Goal: Complete application form

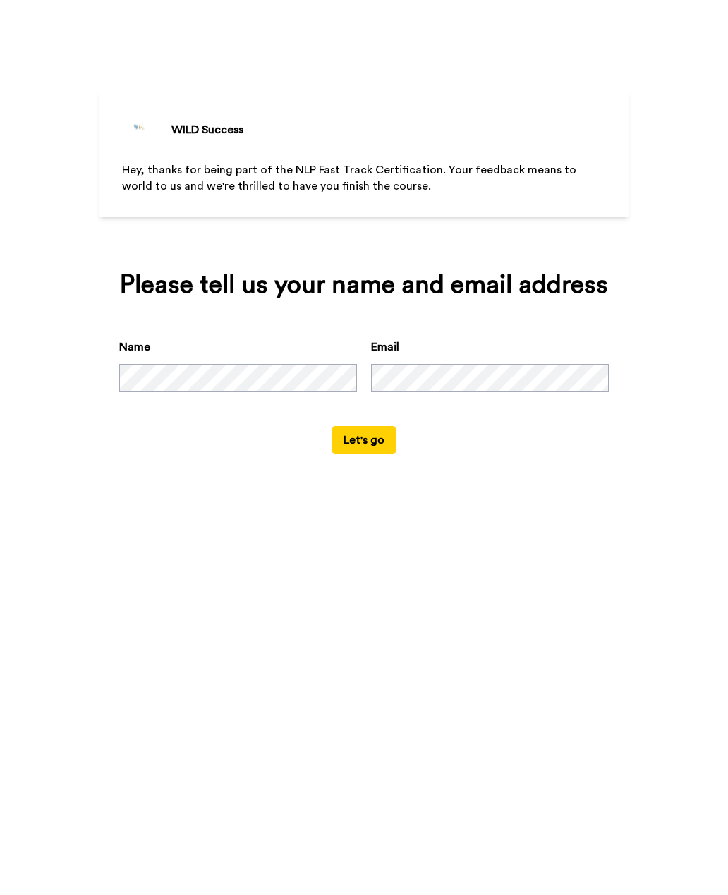
click at [361, 454] on button "Let's go" at bounding box center [363, 440] width 63 height 28
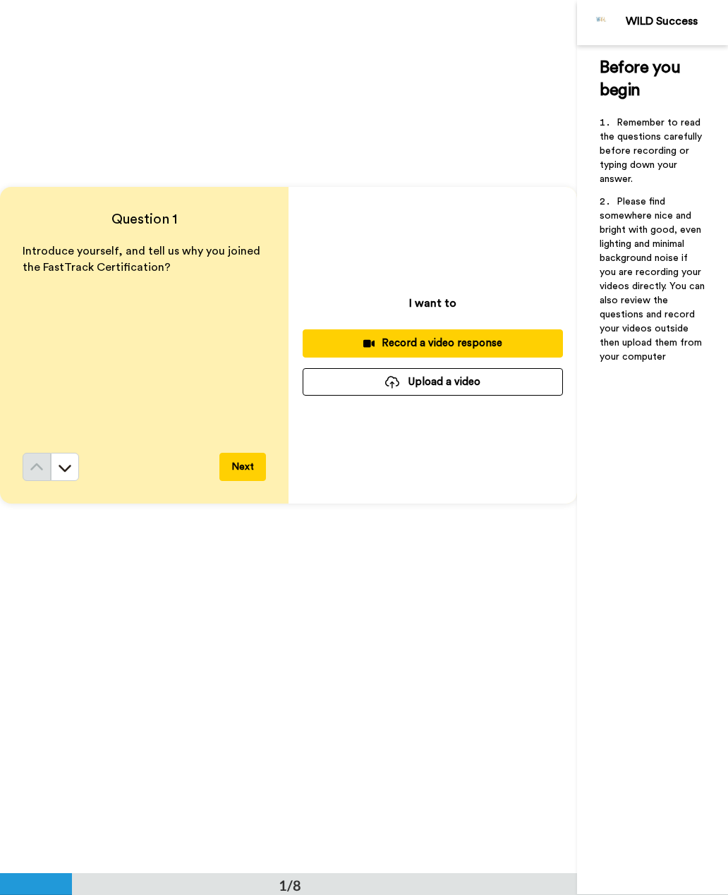
scroll to position [93, 0]
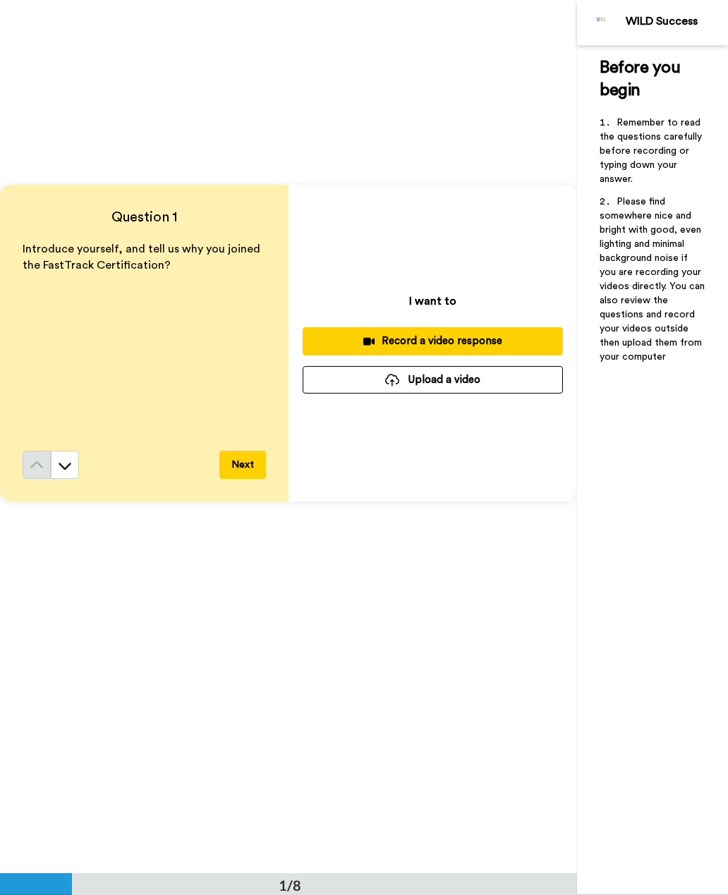
click at [234, 462] on button "Next" at bounding box center [242, 465] width 47 height 28
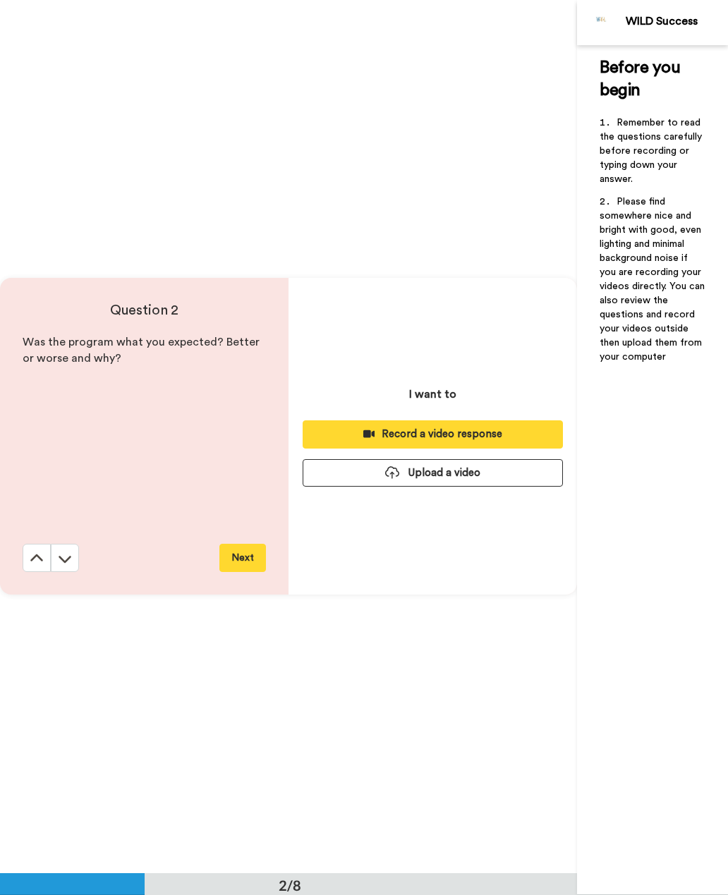
scroll to position [873, 0]
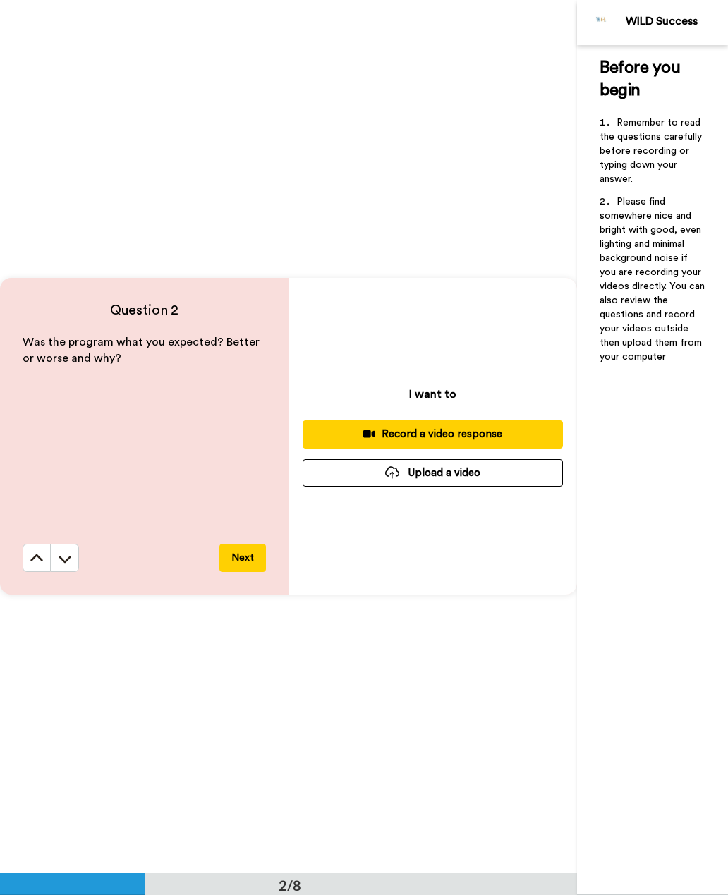
click at [236, 564] on button "Next" at bounding box center [242, 558] width 47 height 28
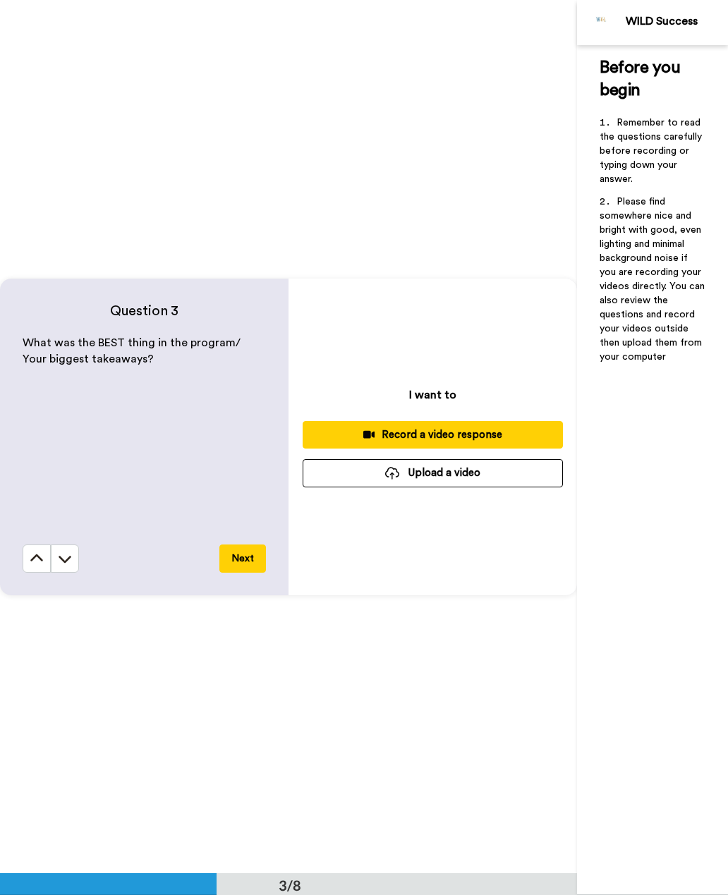
scroll to position [1747, 0]
click at [237, 560] on button "Next" at bounding box center [242, 558] width 47 height 28
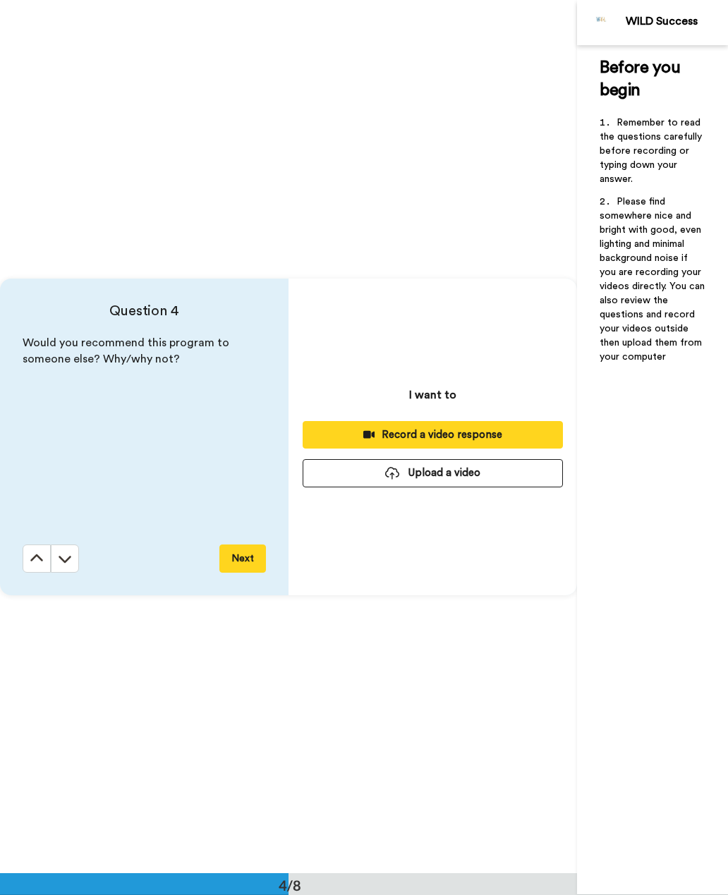
scroll to position [2620, 0]
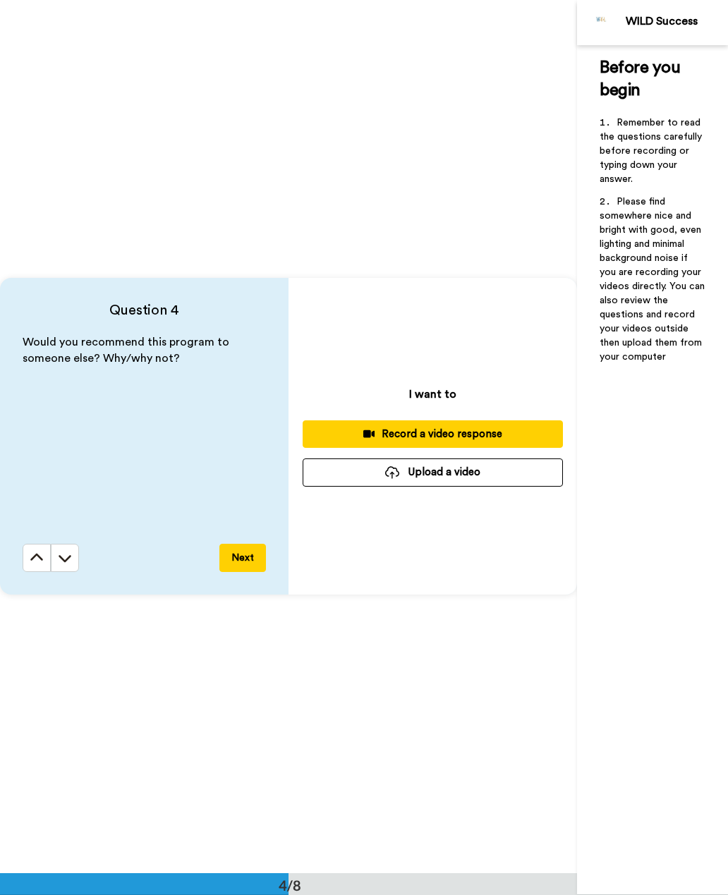
click at [237, 564] on button "Next" at bounding box center [242, 558] width 47 height 28
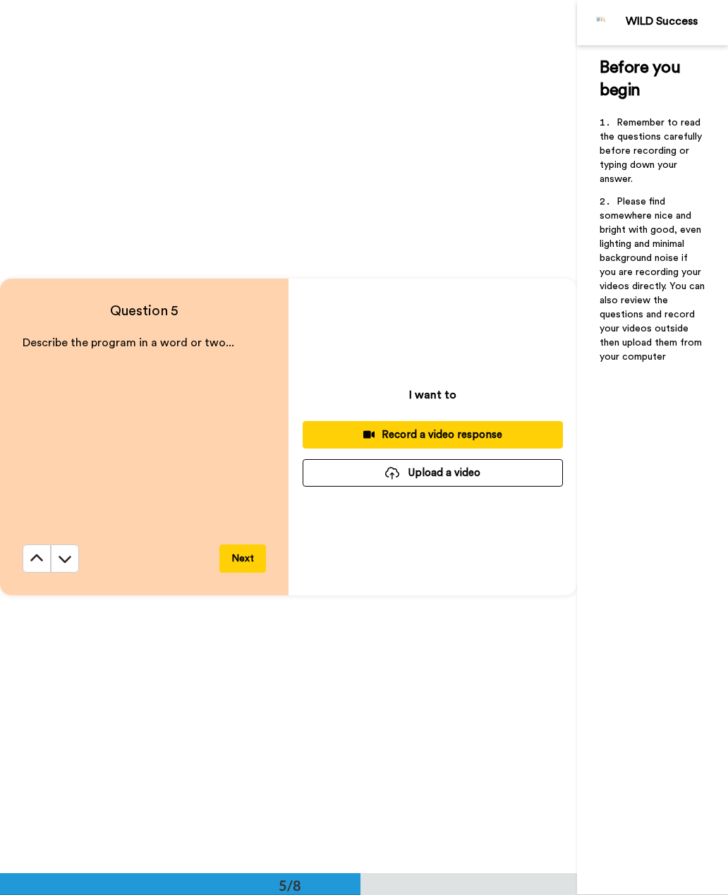
scroll to position [3494, 0]
click at [241, 559] on button "Next" at bounding box center [242, 558] width 47 height 28
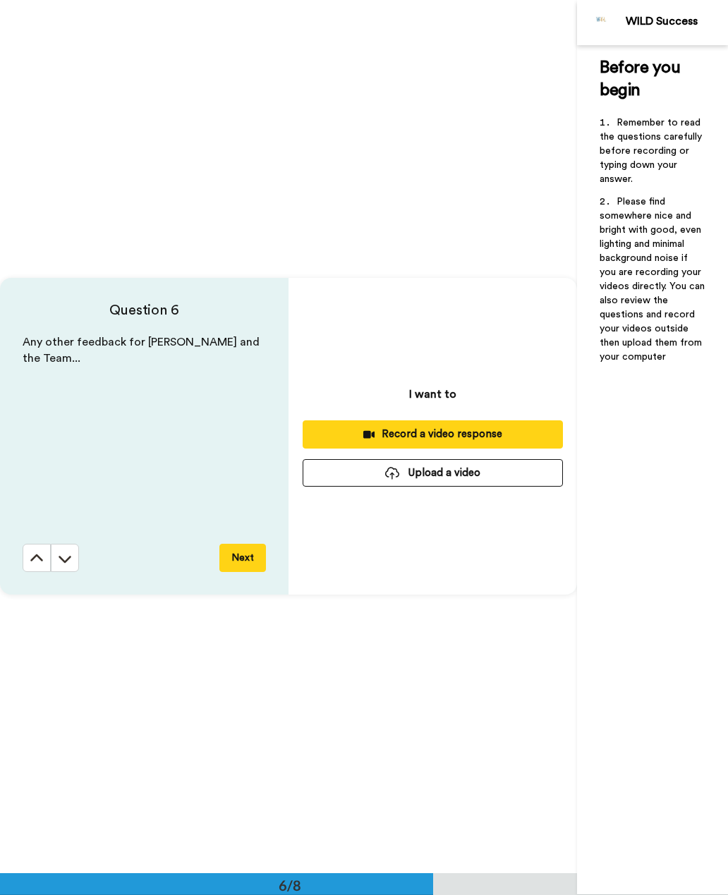
scroll to position [4366, 0]
click at [238, 558] on button "Next" at bounding box center [242, 558] width 47 height 28
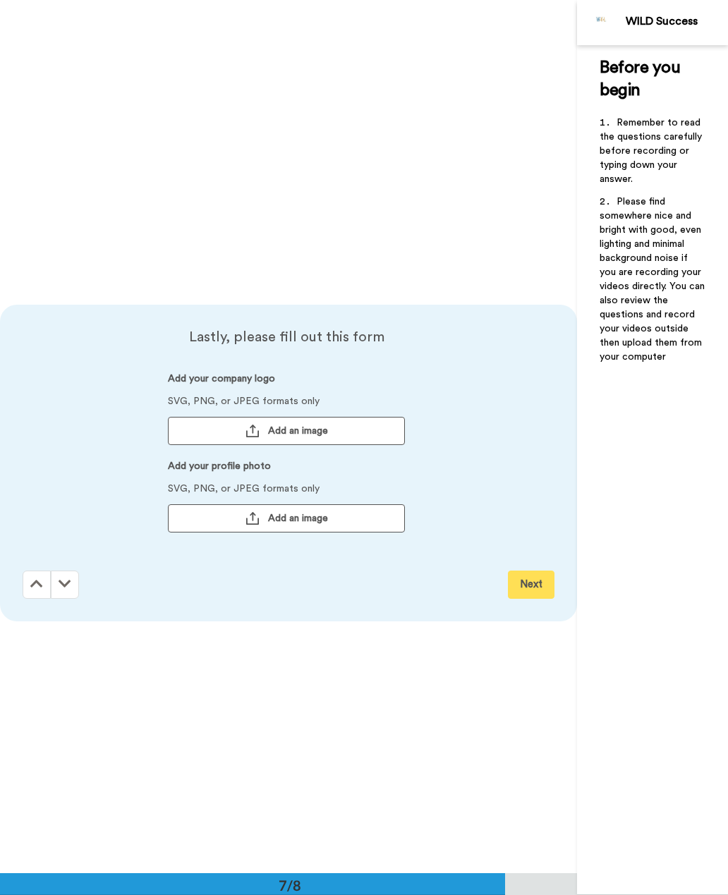
scroll to position [5240, 0]
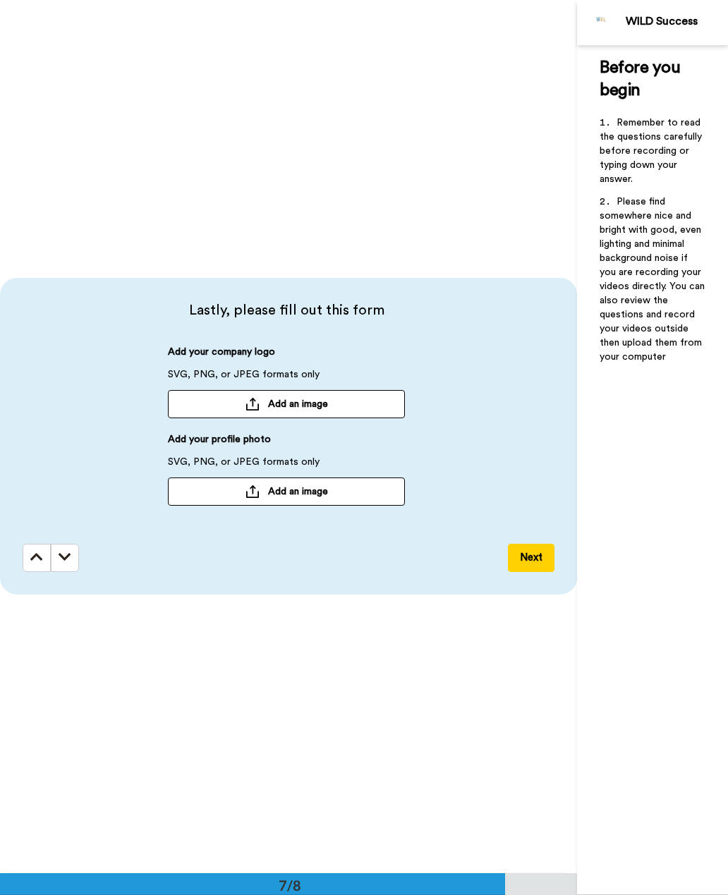
click at [531, 552] on button "Next" at bounding box center [531, 558] width 47 height 28
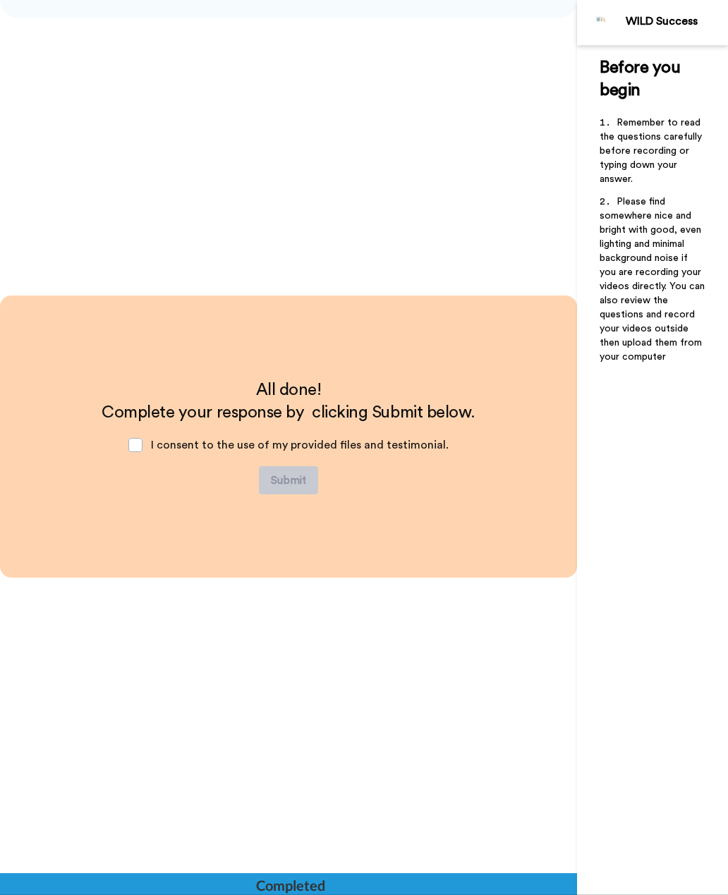
scroll to position [5818, 0]
click at [137, 448] on span at bounding box center [135, 444] width 14 height 14
click at [136, 445] on span at bounding box center [135, 444] width 14 height 14
click at [139, 442] on span at bounding box center [135, 444] width 14 height 14
click at [139, 441] on span at bounding box center [135, 444] width 14 height 14
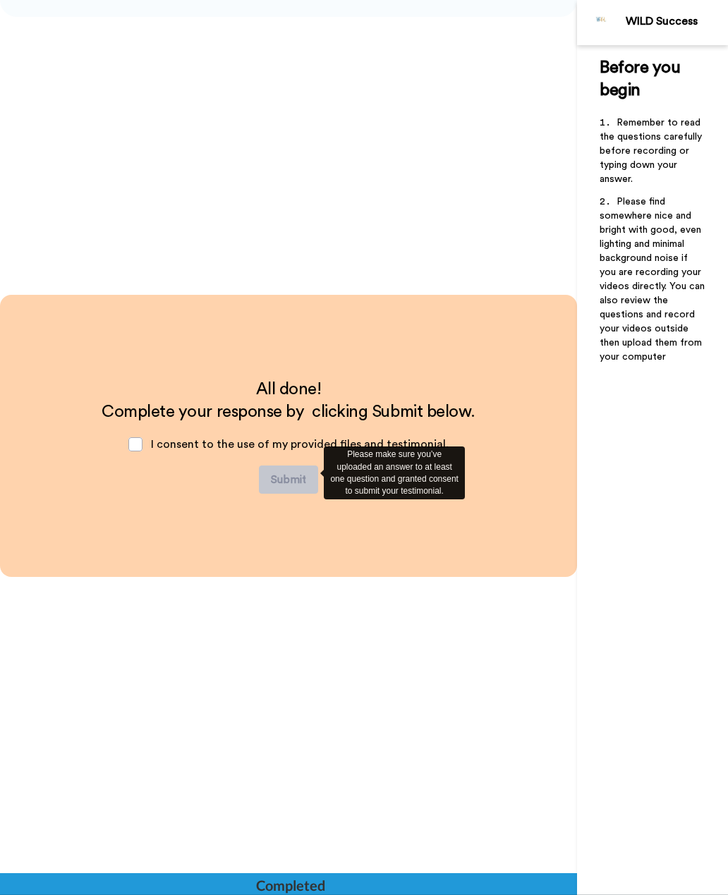
click at [383, 588] on div "All done! Complete your response by clicking Submit below. I consent to the use…" at bounding box center [288, 731] width 577 height 873
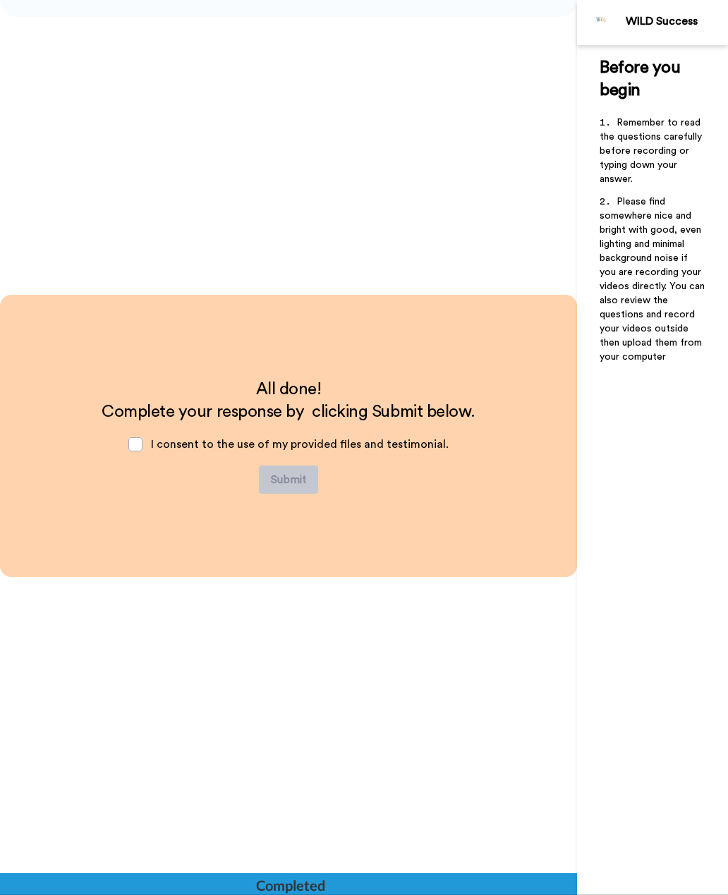
click at [143, 449] on span at bounding box center [135, 444] width 14 height 14
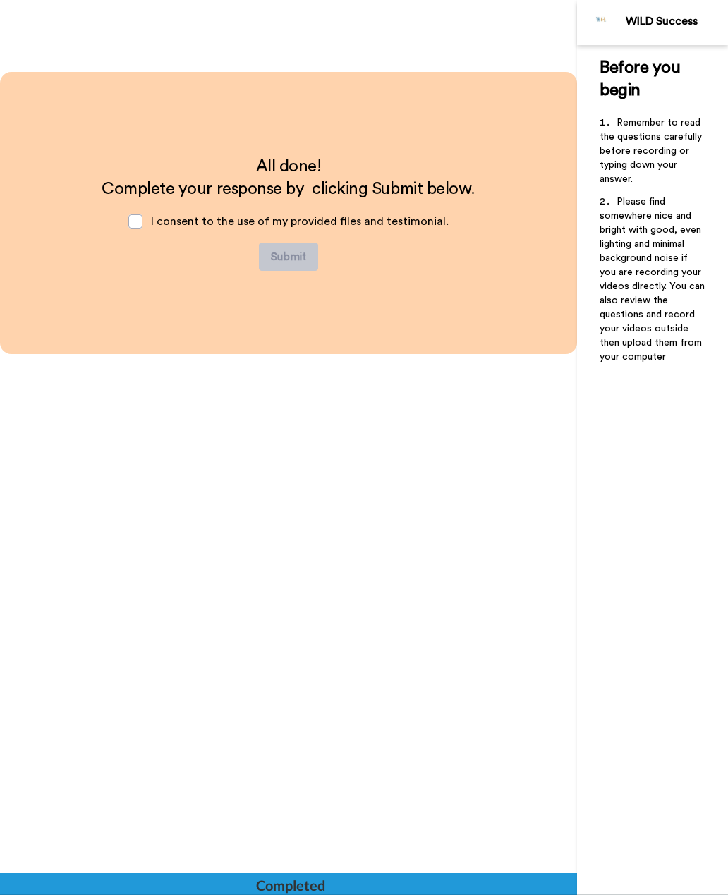
scroll to position [6066, 0]
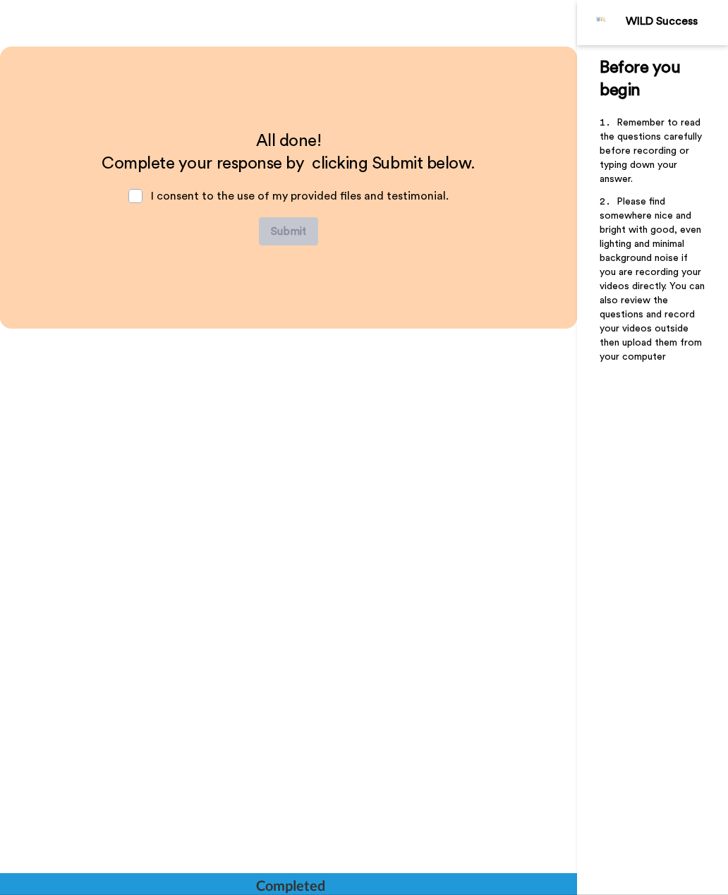
click at [143, 201] on span at bounding box center [135, 196] width 14 height 14
click at [143, 199] on span at bounding box center [135, 196] width 14 height 14
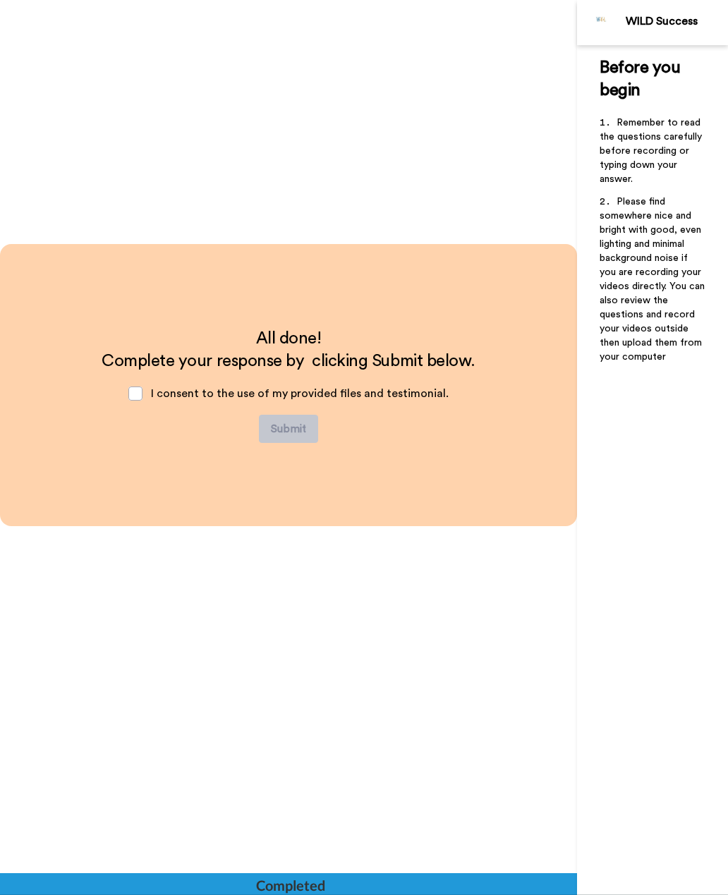
scroll to position [5856, 0]
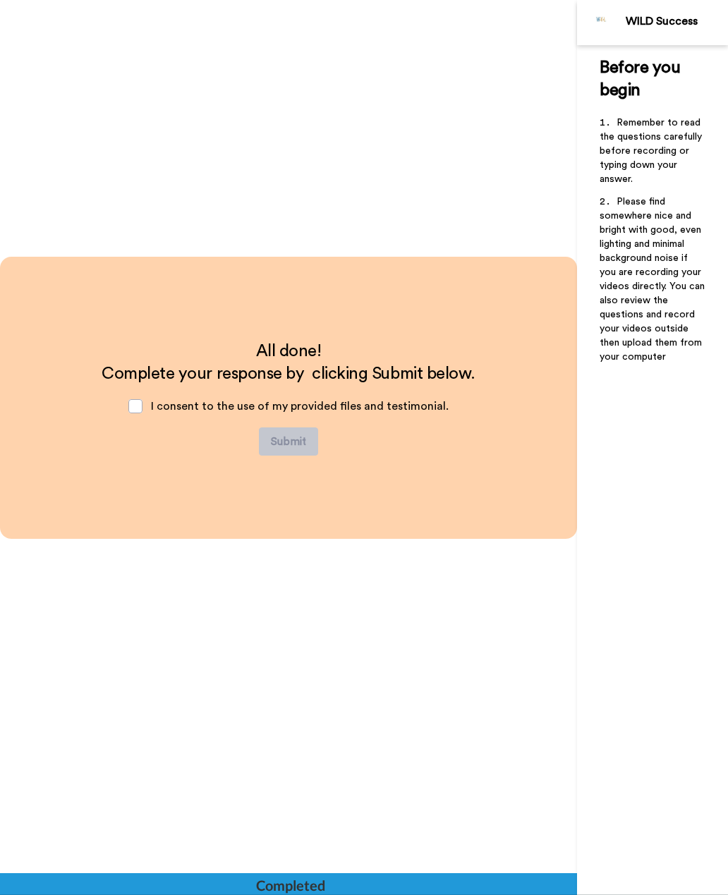
click at [139, 411] on span at bounding box center [135, 406] width 14 height 14
click at [334, 445] on div "All done! Complete your response by clicking Submit below. I consent to the use…" at bounding box center [288, 398] width 373 height 116
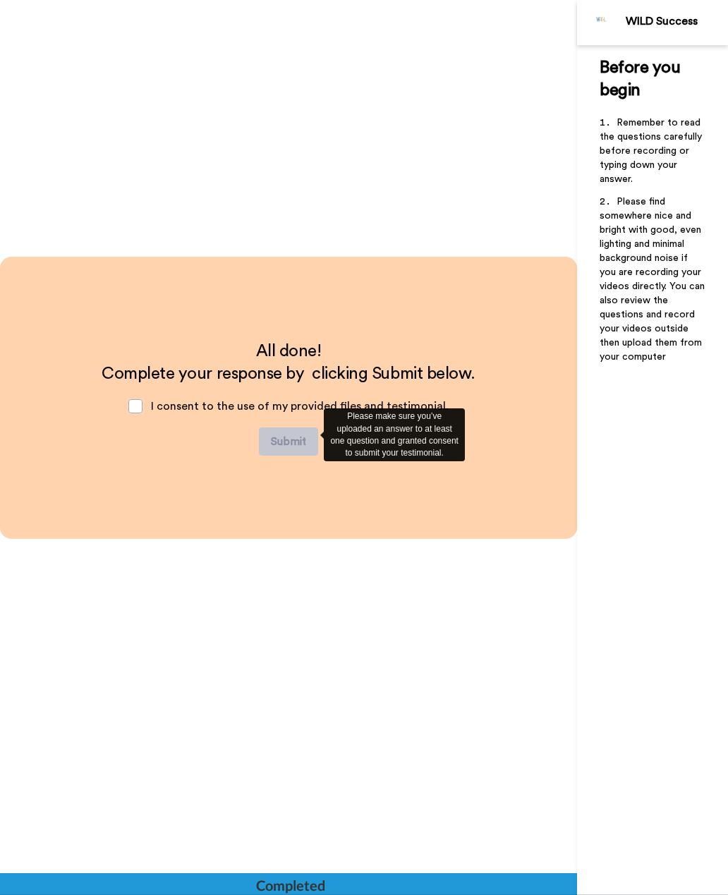
click at [317, 496] on div "All done! Complete your response by clicking Submit below. I consent to the use…" at bounding box center [288, 398] width 577 height 282
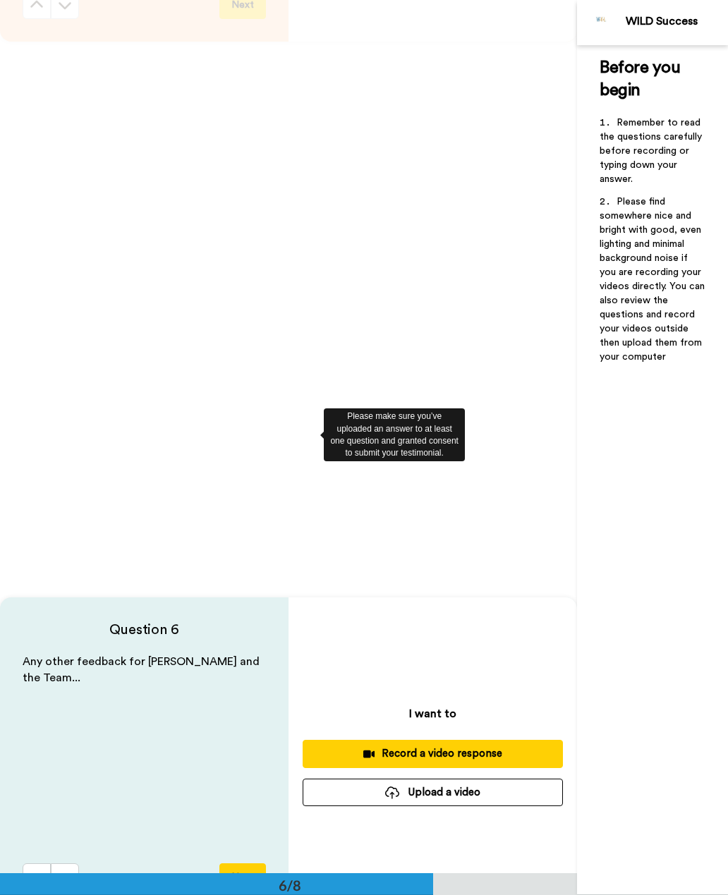
click at [421, 461] on div "Please make sure you’ve uploaded an answer to at least one question and granted…" at bounding box center [394, 434] width 141 height 53
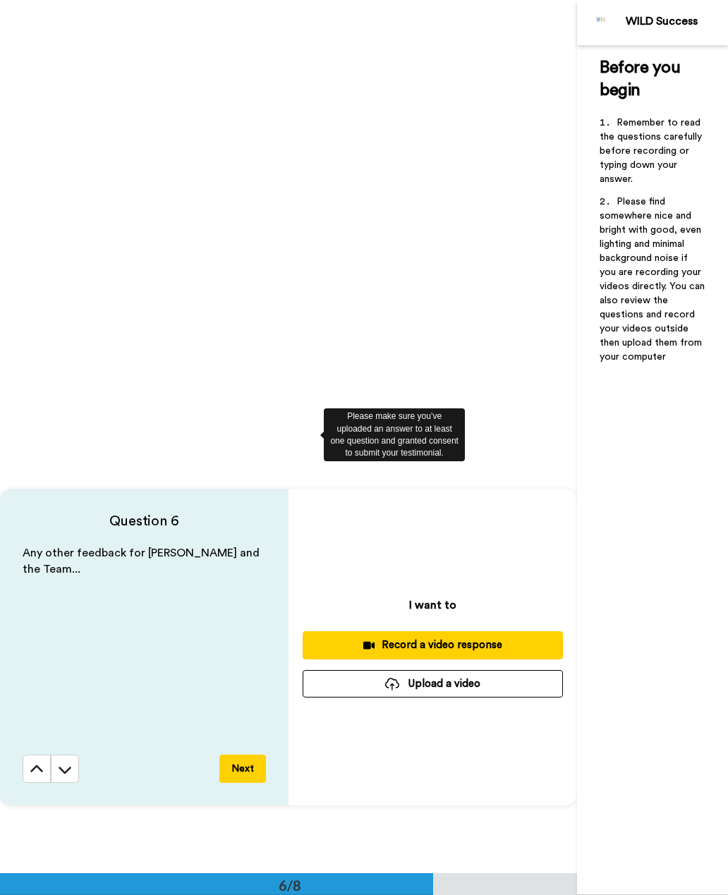
scroll to position [4138, 0]
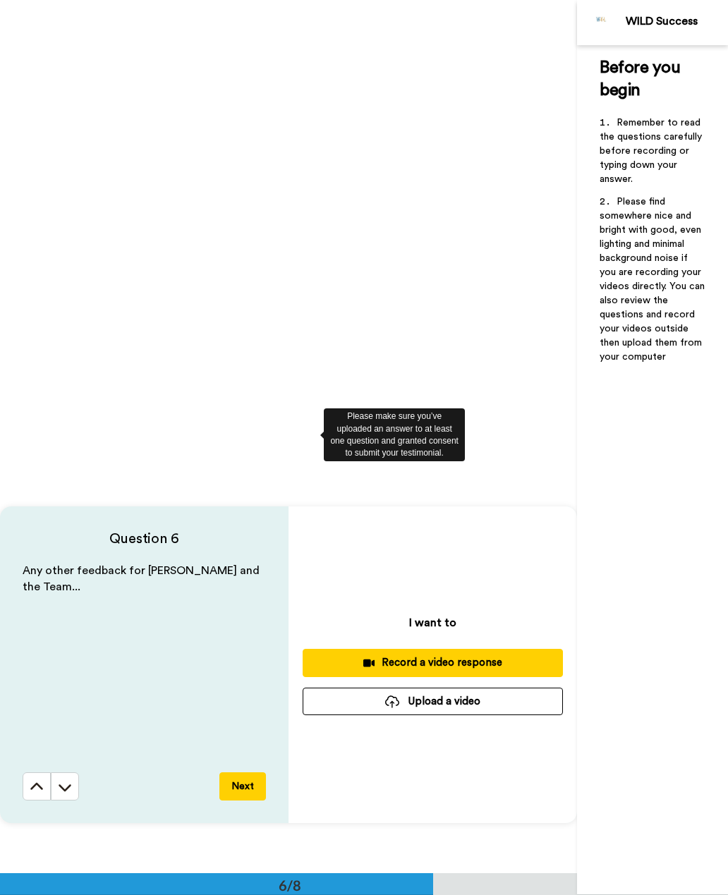
click at [3, 363] on div "Question 6 Any other feedback for [PERSON_NAME] and the Team... Next I want to …" at bounding box center [288, 665] width 577 height 873
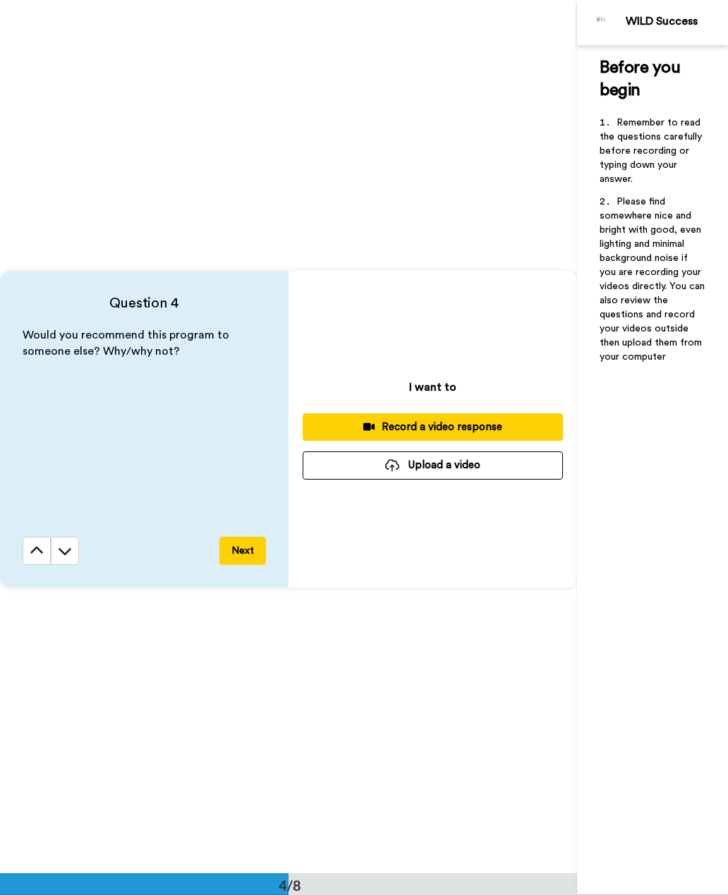
scroll to position [2627, 0]
click at [457, 430] on div "Record a video response" at bounding box center [433, 427] width 238 height 15
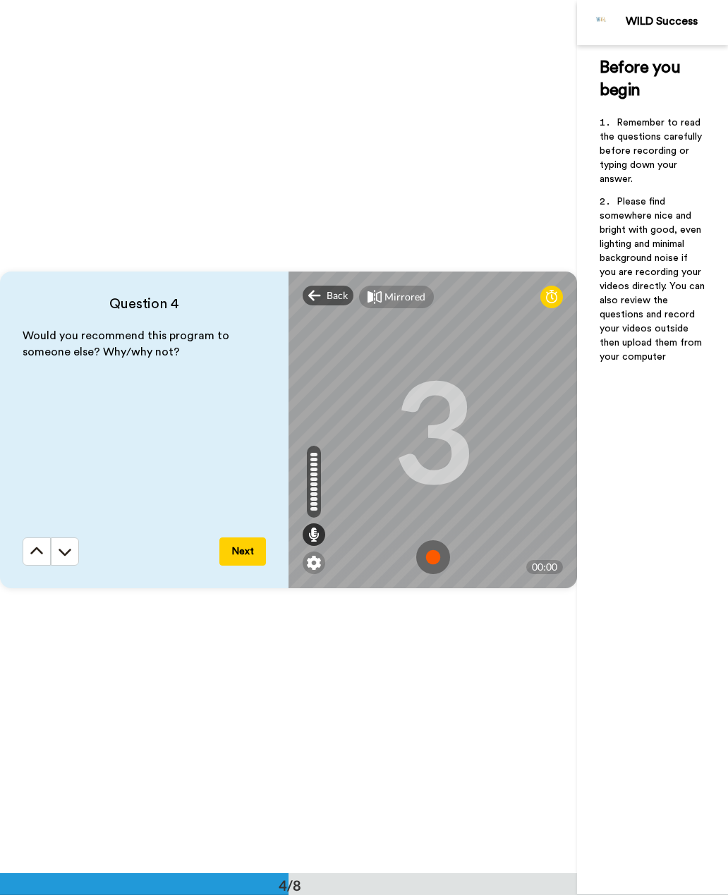
click at [430, 558] on img at bounding box center [433, 557] width 34 height 34
click at [432, 547] on img at bounding box center [433, 557] width 34 height 34
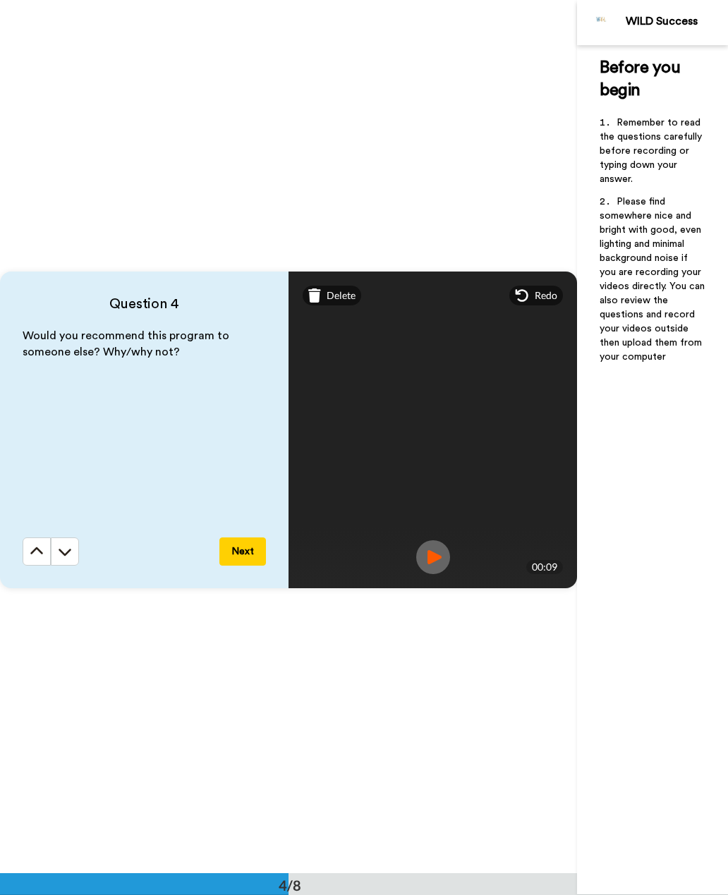
click at [240, 555] on button "Next" at bounding box center [242, 552] width 47 height 28
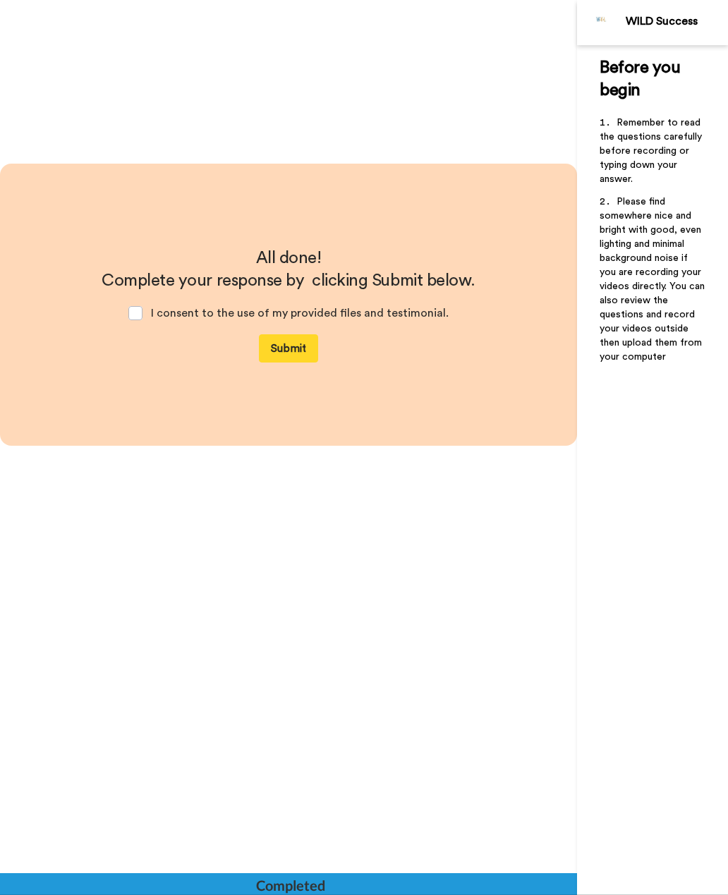
scroll to position [6019, 0]
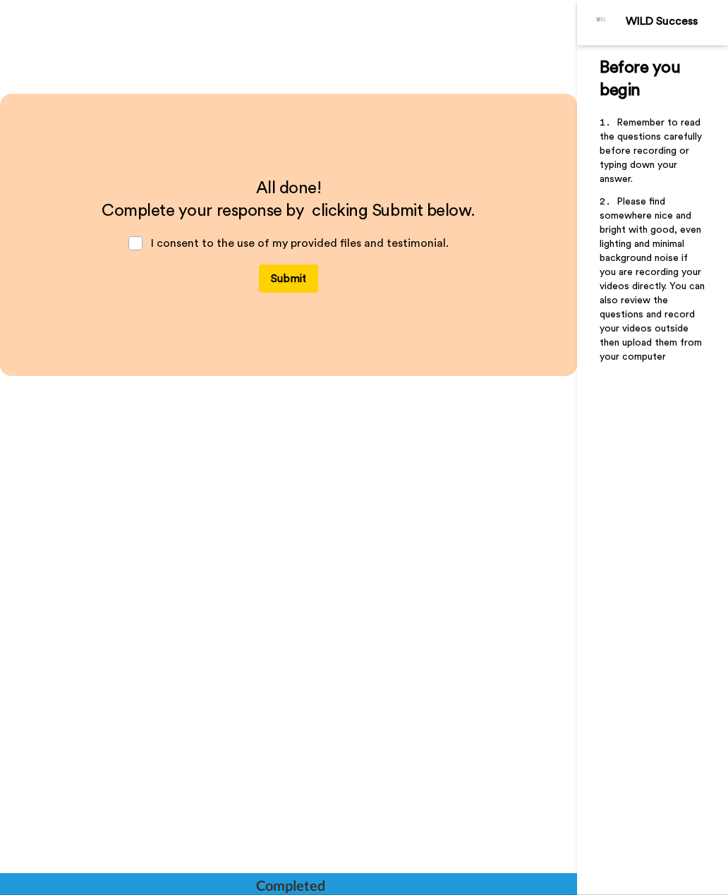
click at [299, 278] on button "Submit" at bounding box center [288, 279] width 59 height 28
